Goal: Navigation & Orientation: Find specific page/section

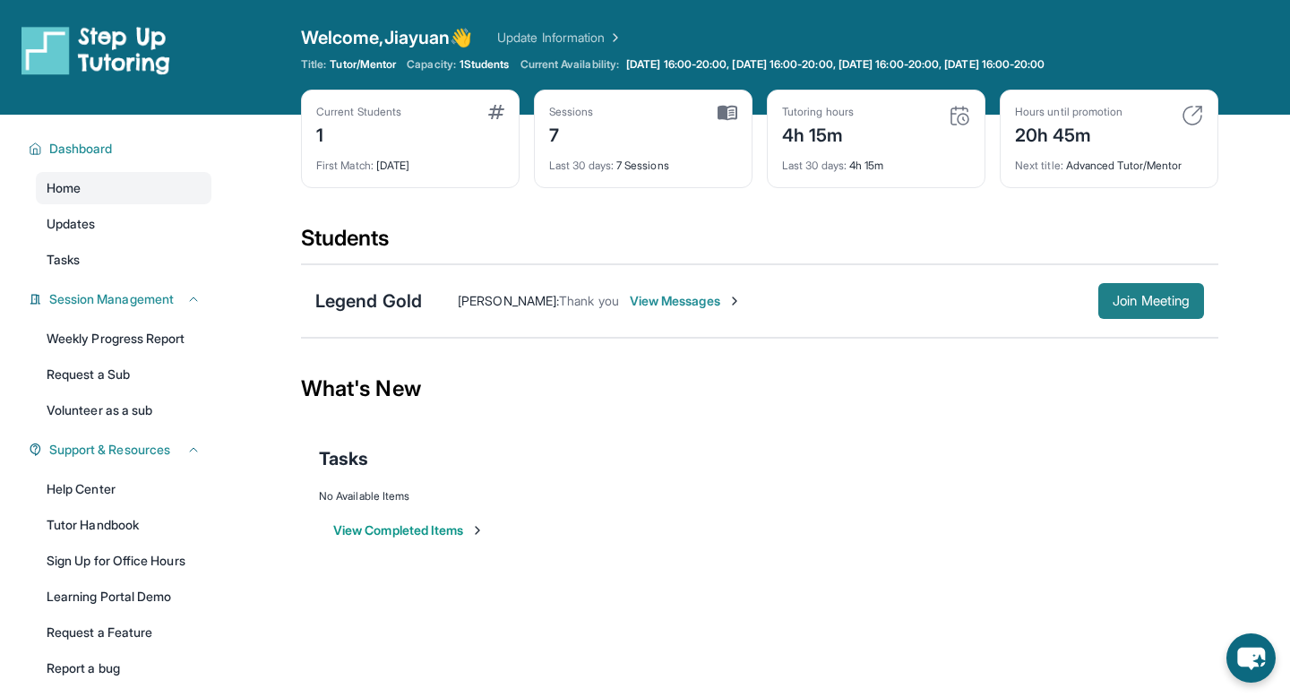
click at [1137, 303] on span "Join Meeting" at bounding box center [1150, 301] width 77 height 11
click at [99, 267] on link "Tasks" at bounding box center [124, 260] width 176 height 32
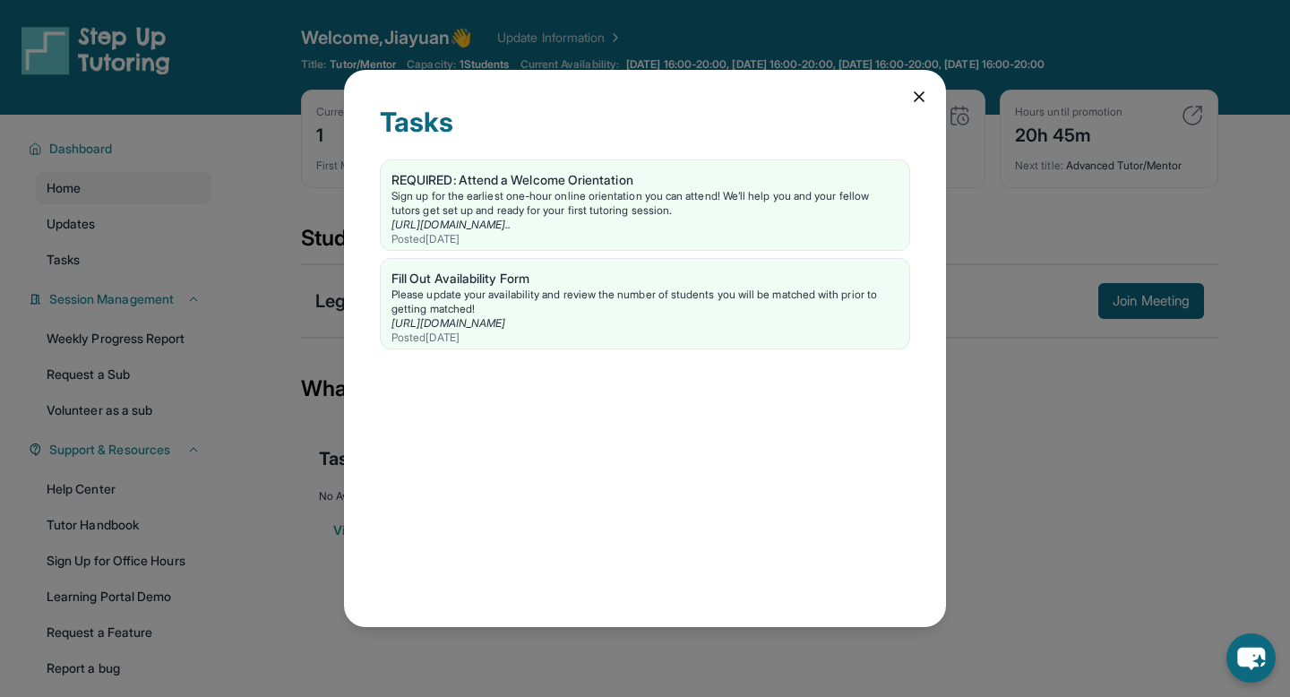
click at [919, 97] on icon at bounding box center [919, 96] width 9 height 9
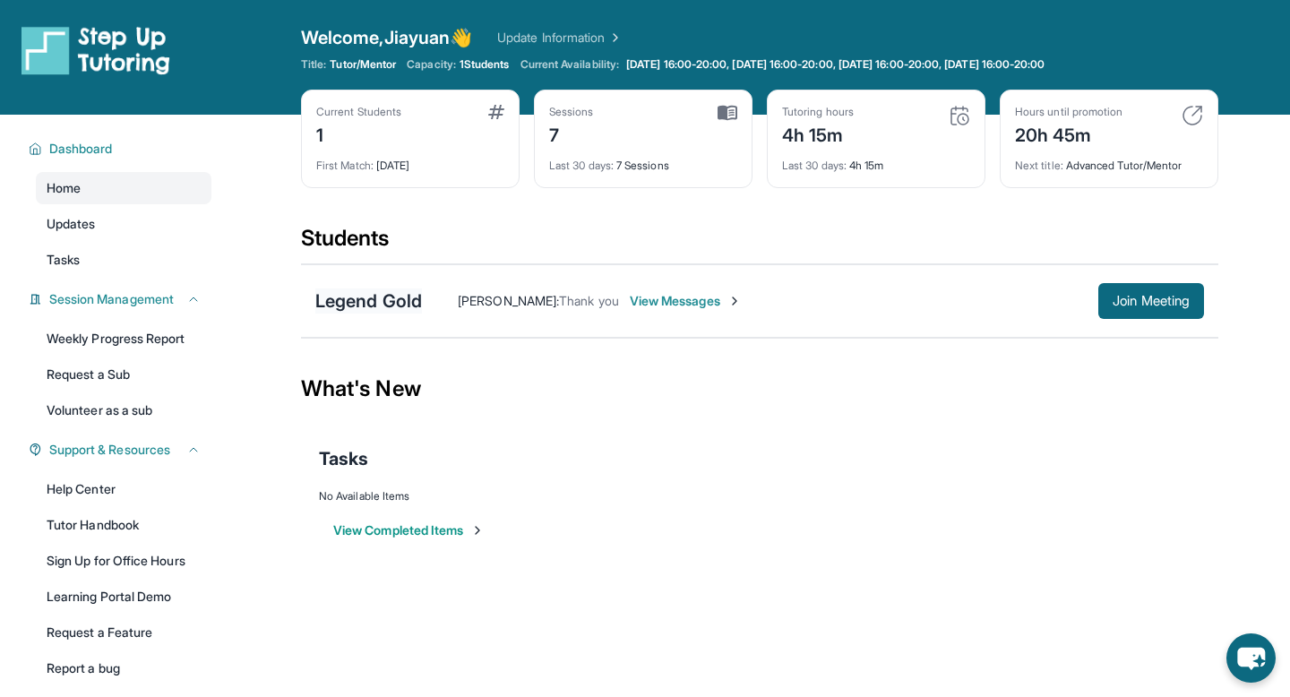
click at [372, 297] on div "Legend Gold" at bounding box center [368, 300] width 107 height 25
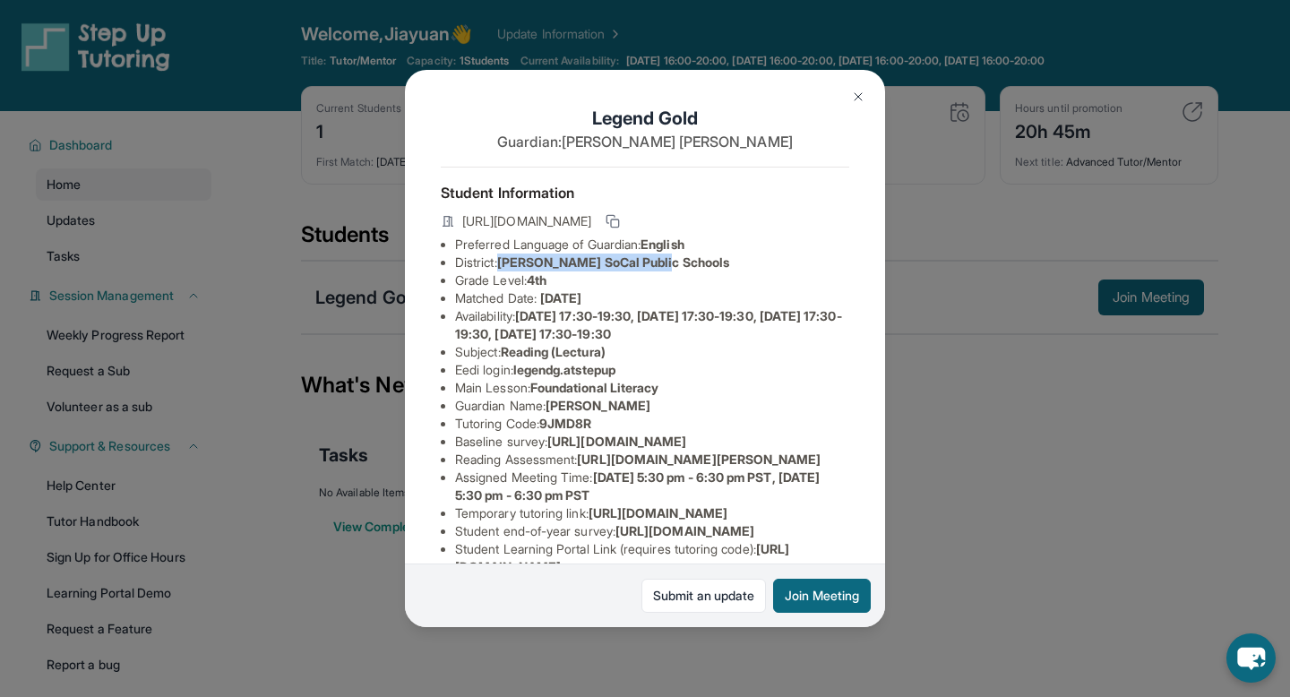
drag, startPoint x: 504, startPoint y: 260, endPoint x: 691, endPoint y: 261, distance: 186.3
click at [691, 261] on li "District: [PERSON_NAME] SoCal Public Schools" at bounding box center [652, 262] width 394 height 18
copy span "[PERSON_NAME] SoCal Public Schools"
click at [975, 198] on div "Legend Gold Guardian: [PERSON_NAME] Student Information [URL][DOMAIN_NAME] Pref…" at bounding box center [645, 348] width 1290 height 697
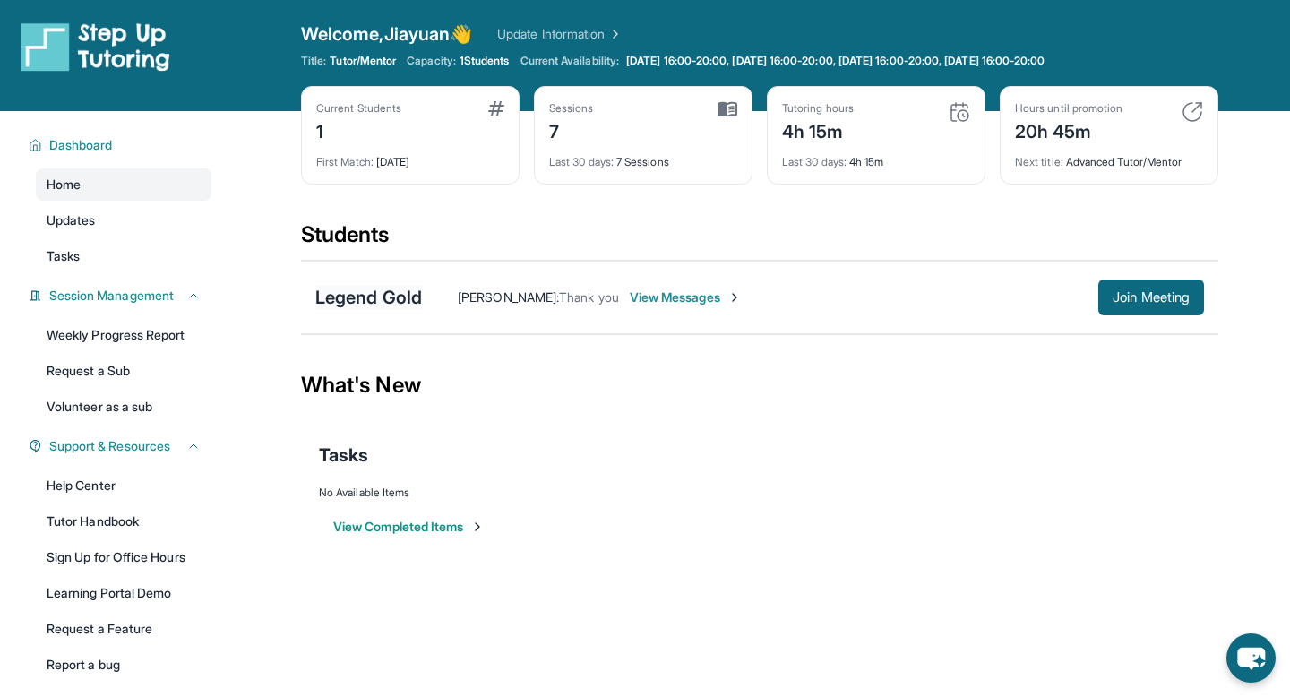
click at [373, 292] on div "Legend Gold" at bounding box center [368, 297] width 107 height 25
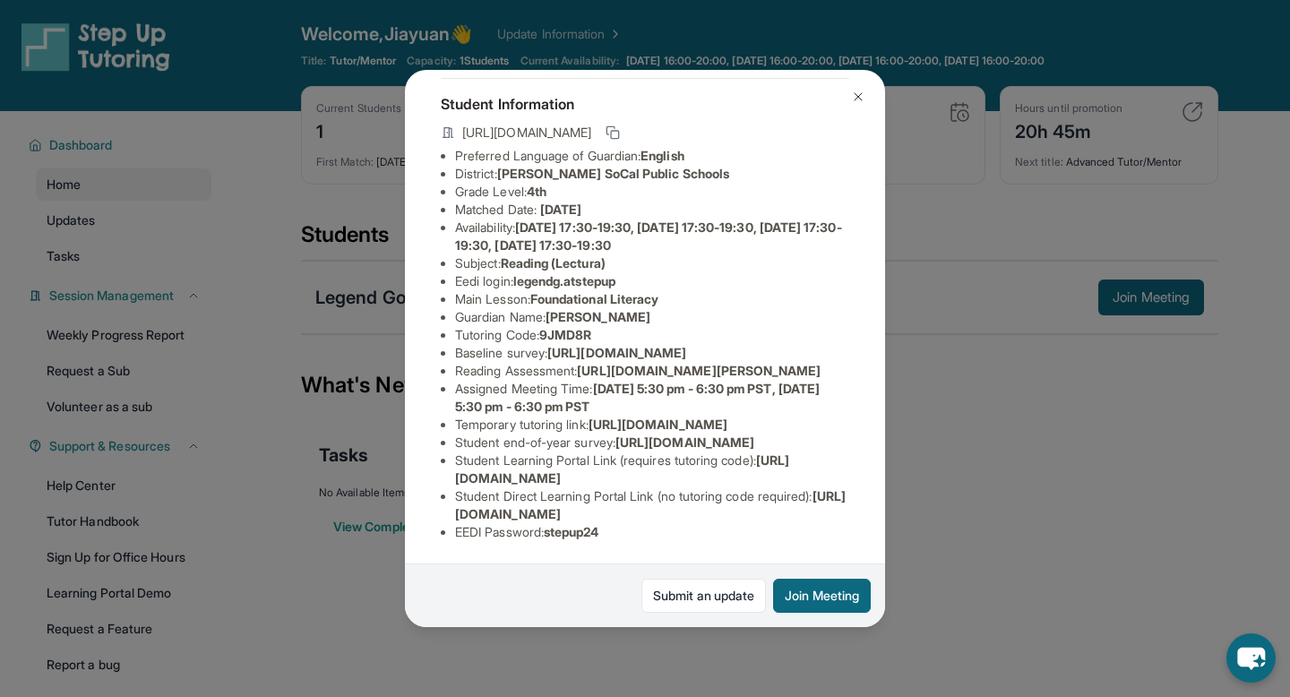
scroll to position [223, 0]
click at [343, 354] on div "Legend Gold Guardian: [PERSON_NAME] Student Information [URL][DOMAIN_NAME] Pref…" at bounding box center [645, 348] width 1290 height 697
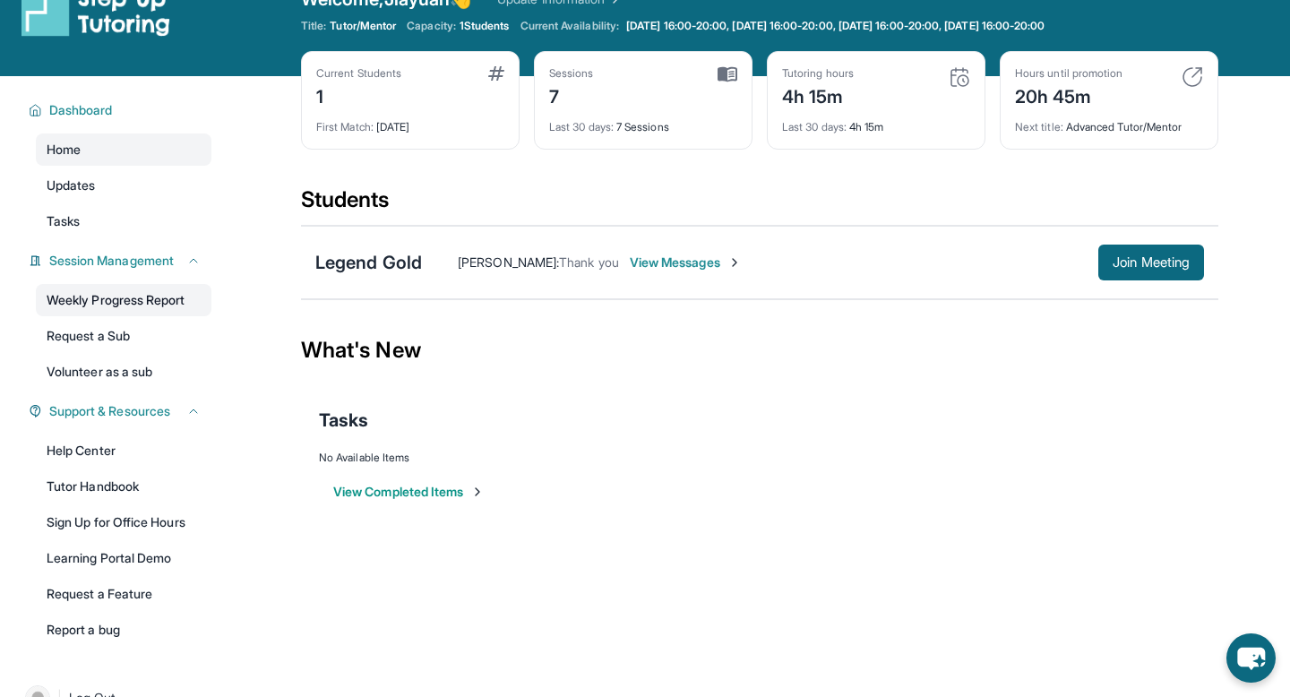
scroll to position [48, 0]
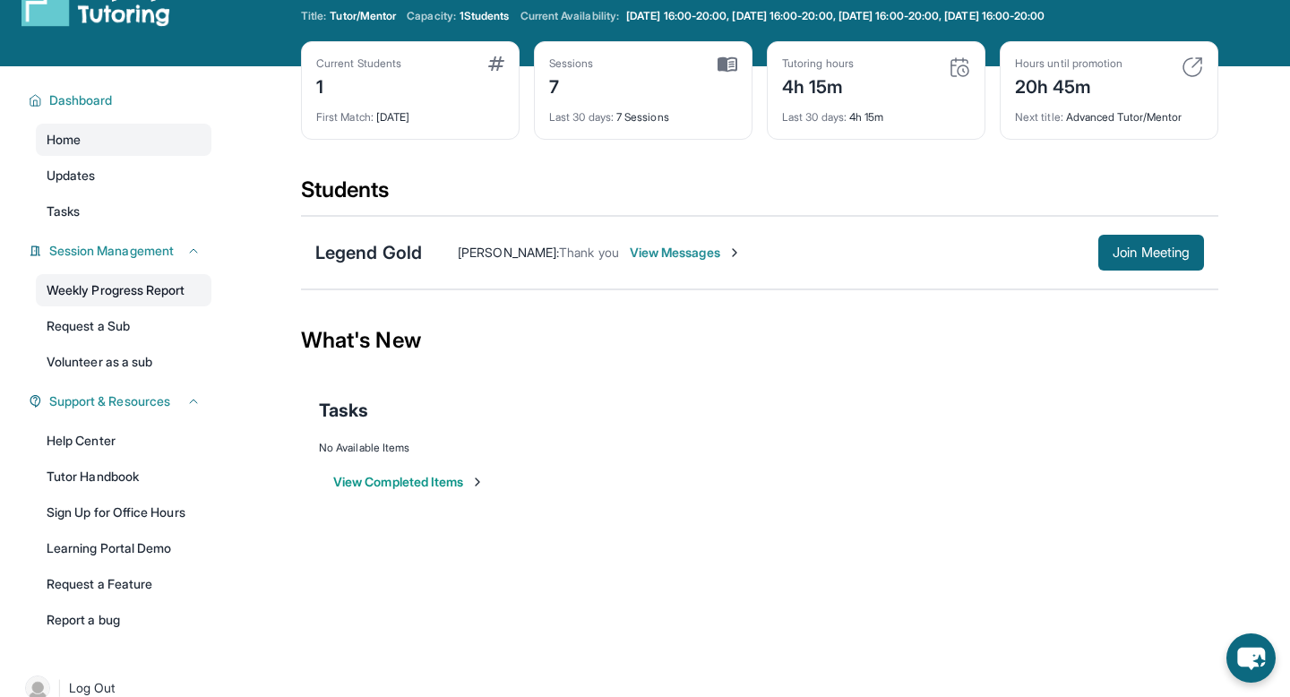
click at [133, 296] on link "Weekly Progress Report" at bounding box center [124, 290] width 176 height 32
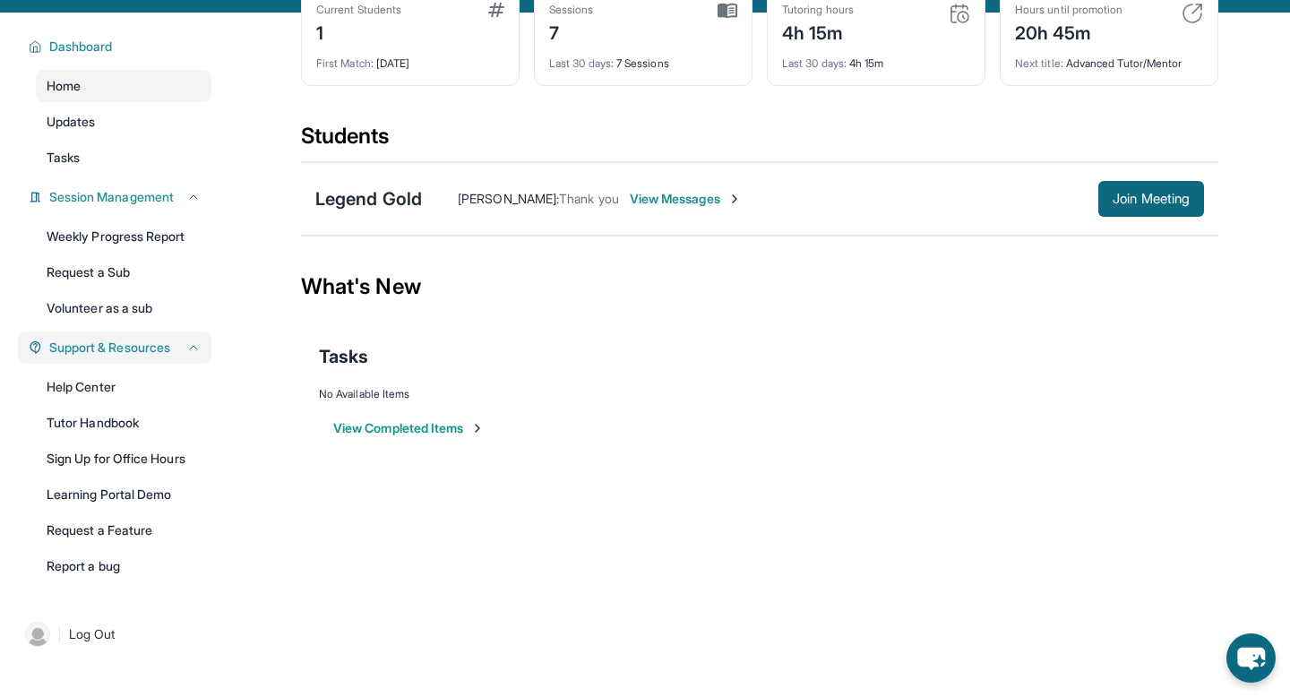
scroll to position [115, 0]
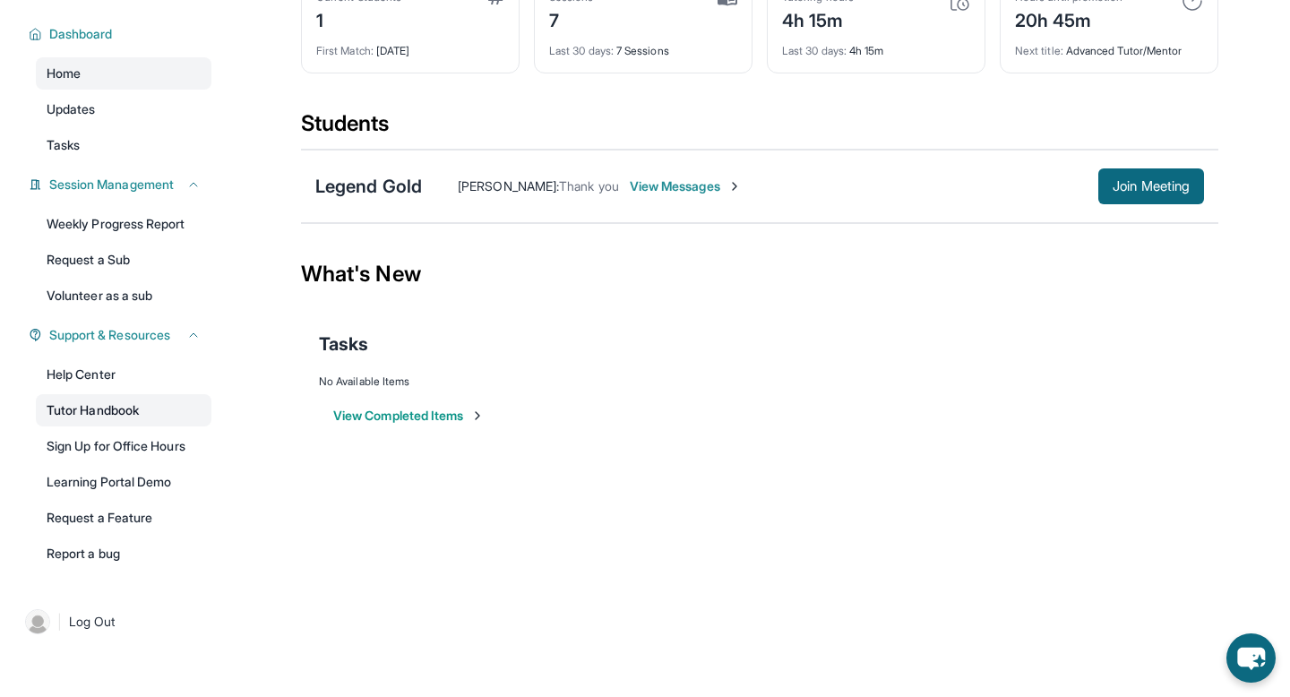
click at [114, 411] on link "Tutor Handbook" at bounding box center [124, 410] width 176 height 32
